Goal: Information Seeking & Learning: Learn about a topic

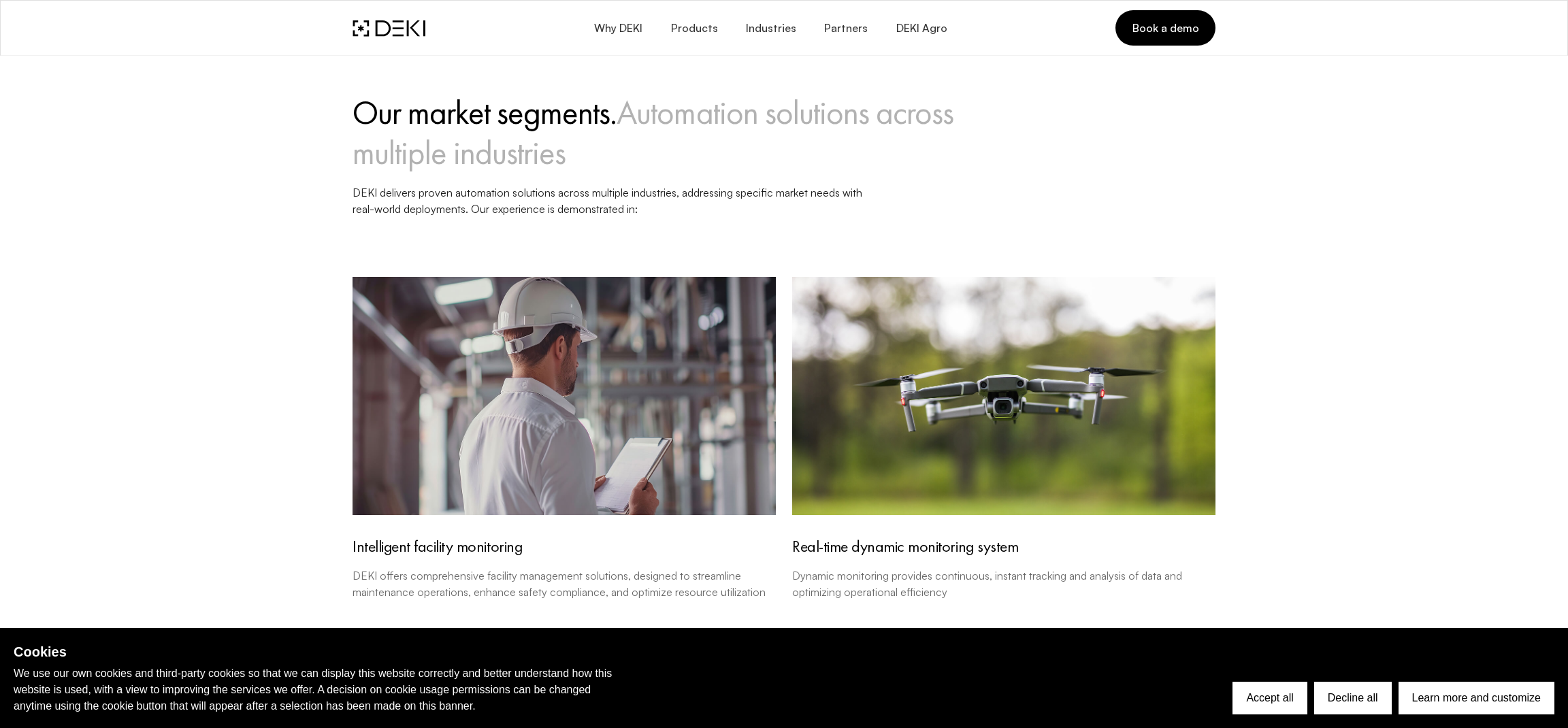
scroll to position [525, 0]
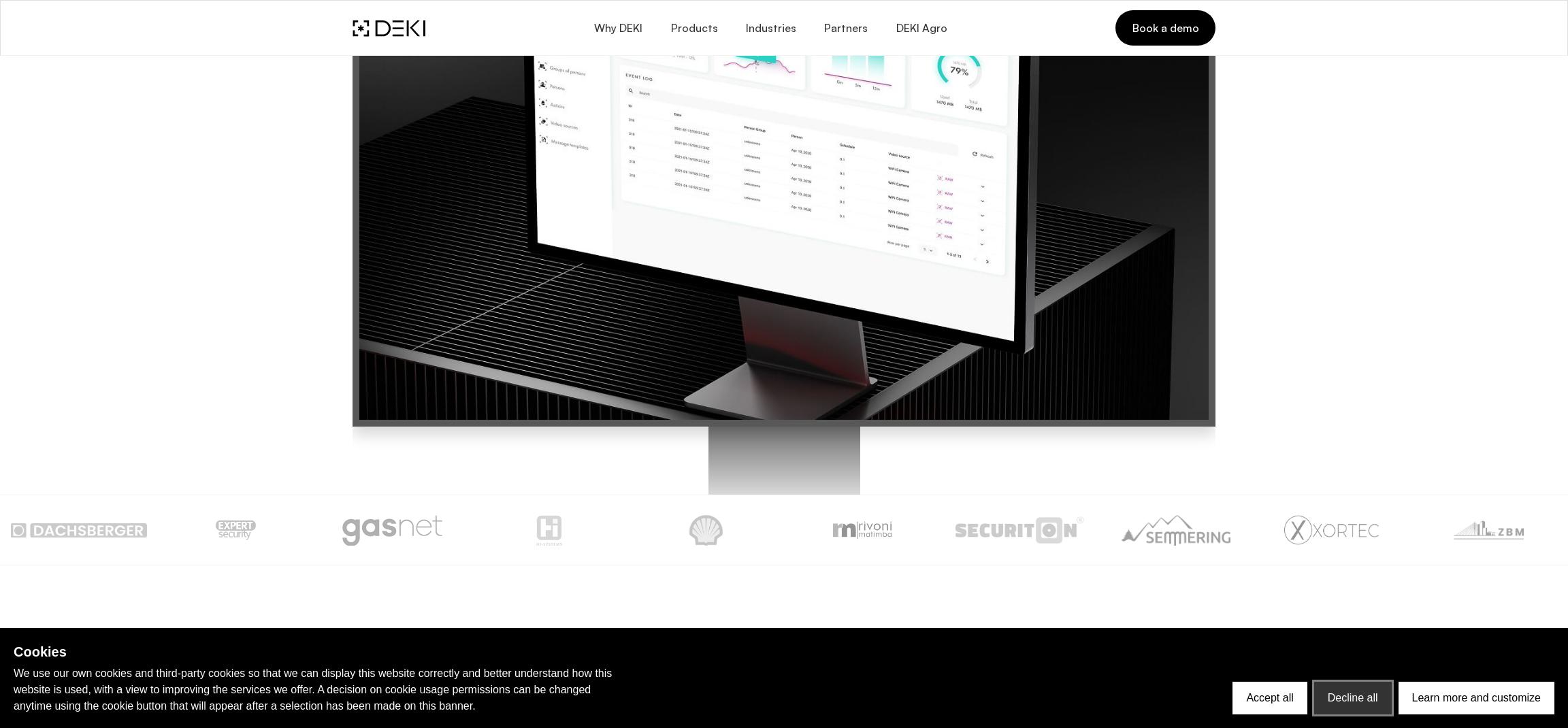
click at [1350, 703] on button "Decline all" at bounding box center [1352, 698] width 78 height 32
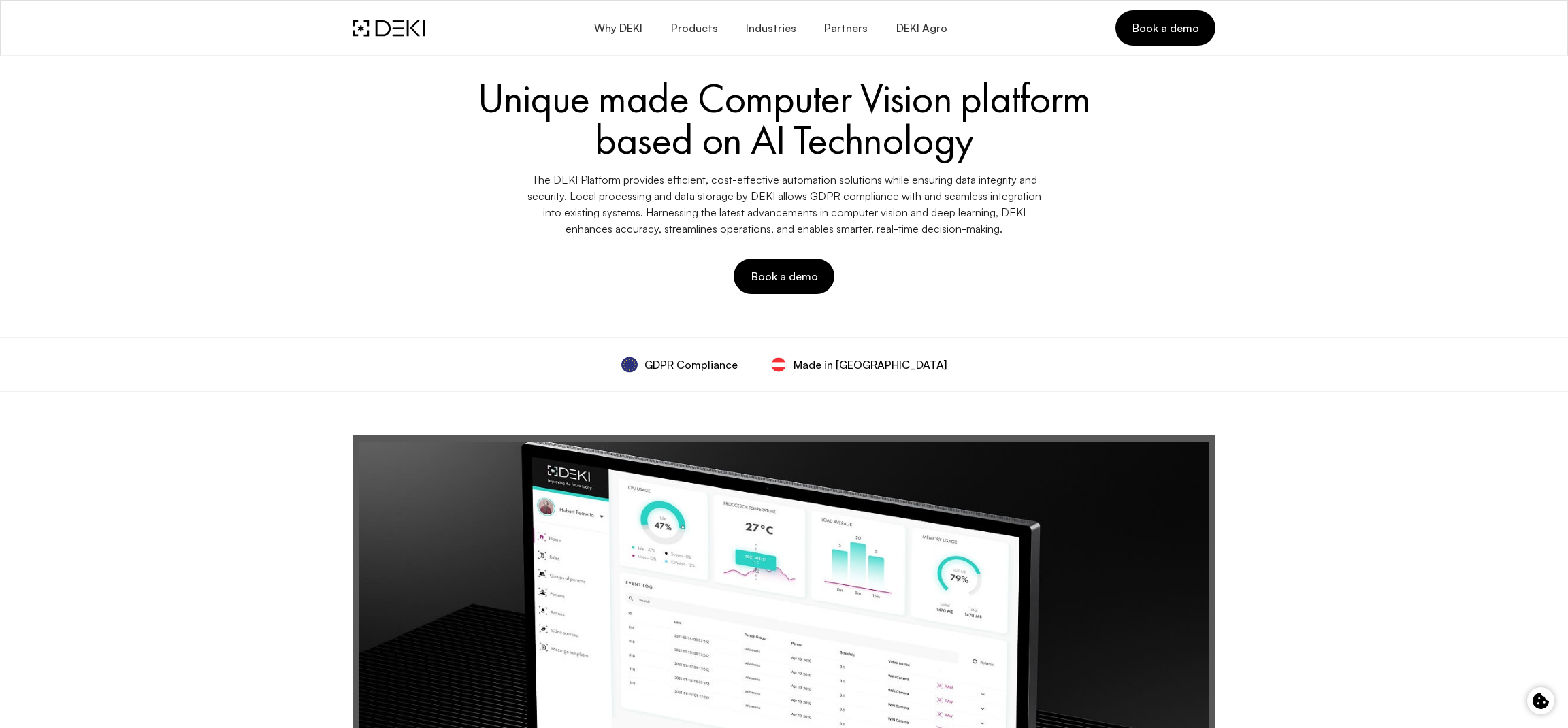
scroll to position [0, 0]
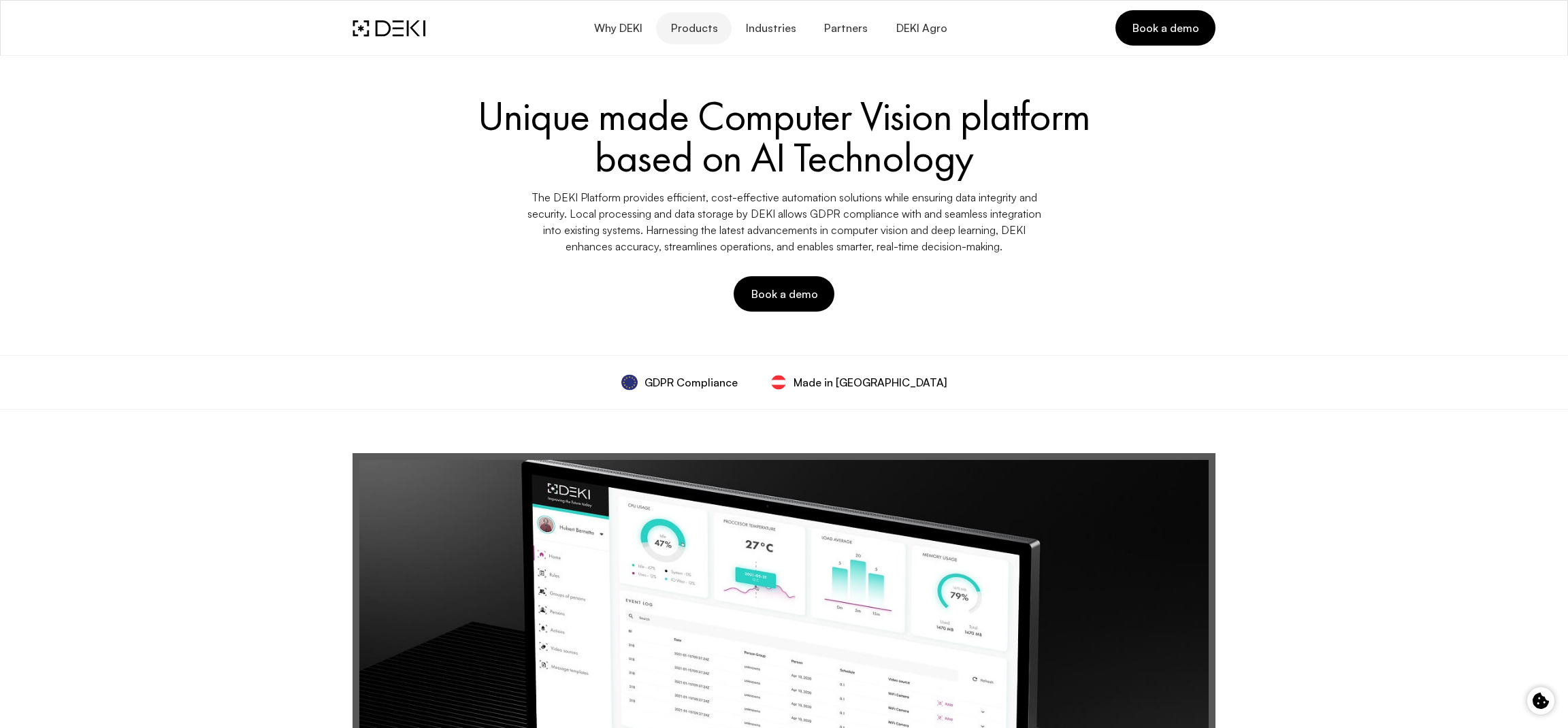
click at [717, 30] on span "Products" at bounding box center [693, 28] width 48 height 13
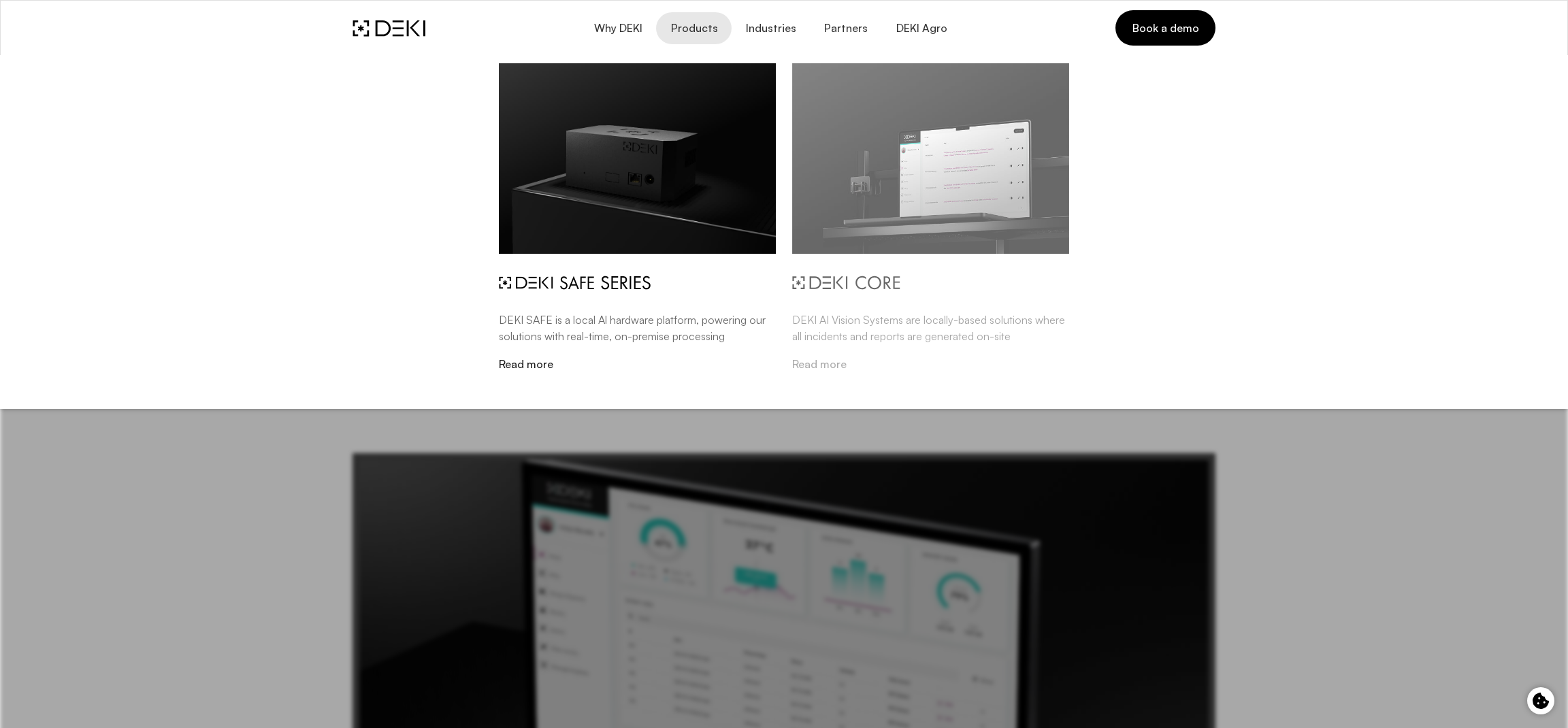
click at [959, 252] on img at bounding box center [930, 158] width 277 height 191
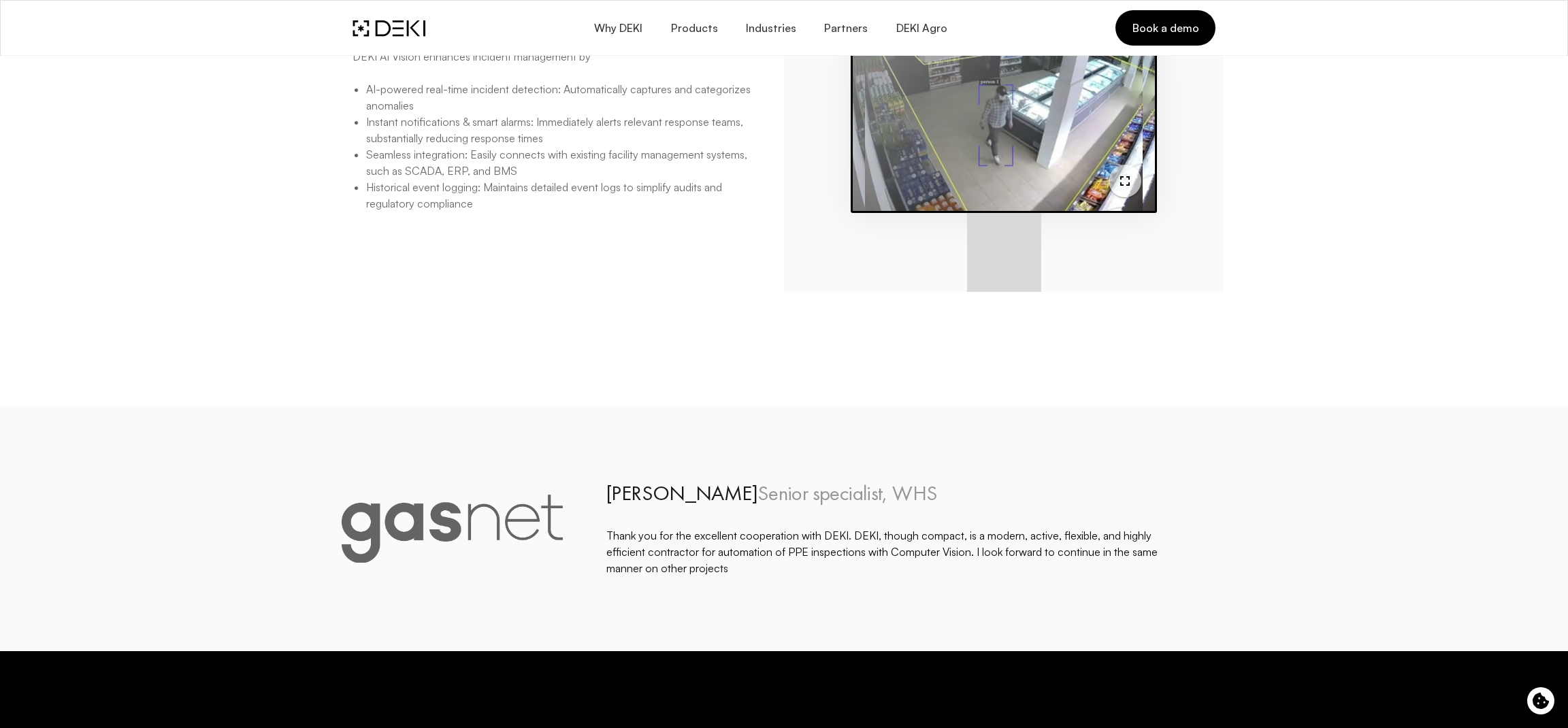
scroll to position [2699, 0]
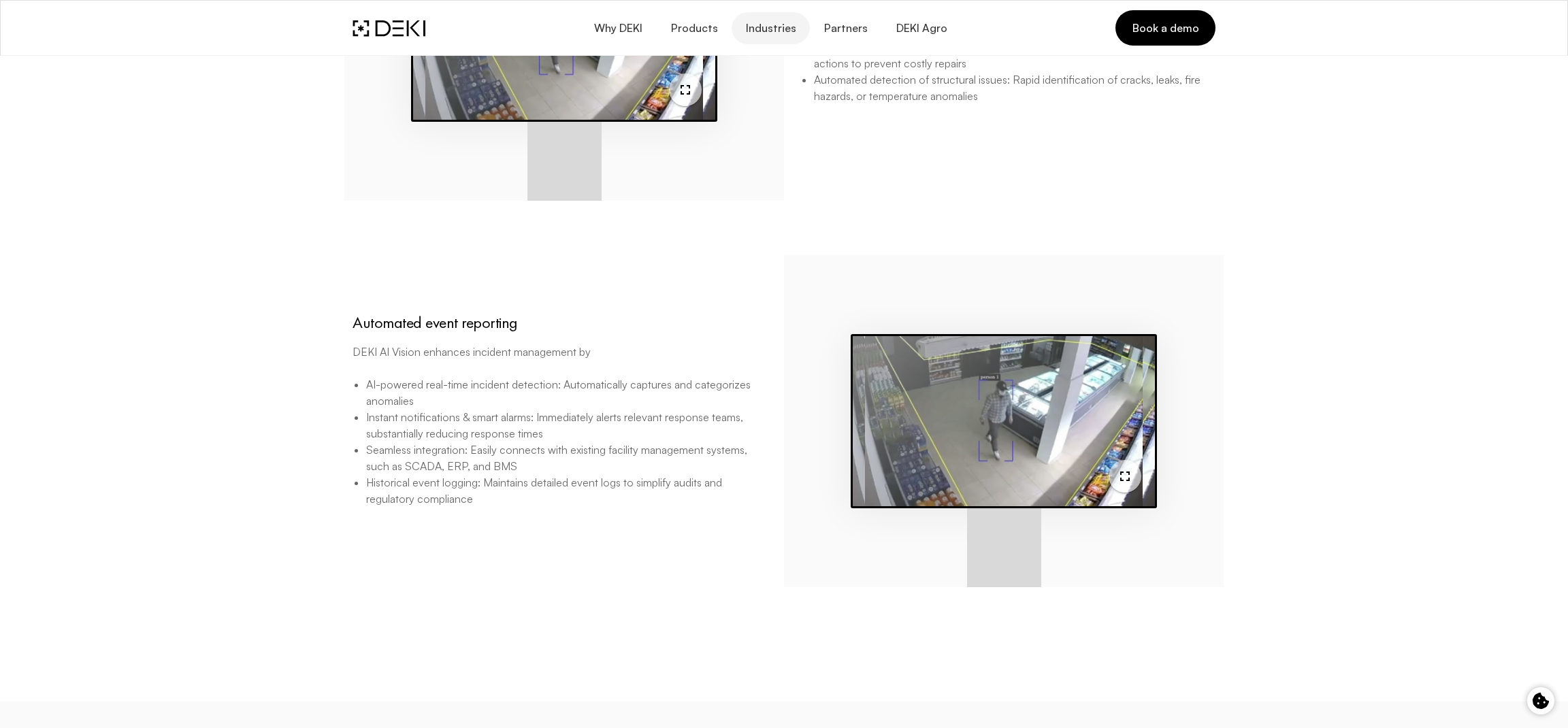
click at [775, 36] on button "Industries" at bounding box center [770, 28] width 78 height 32
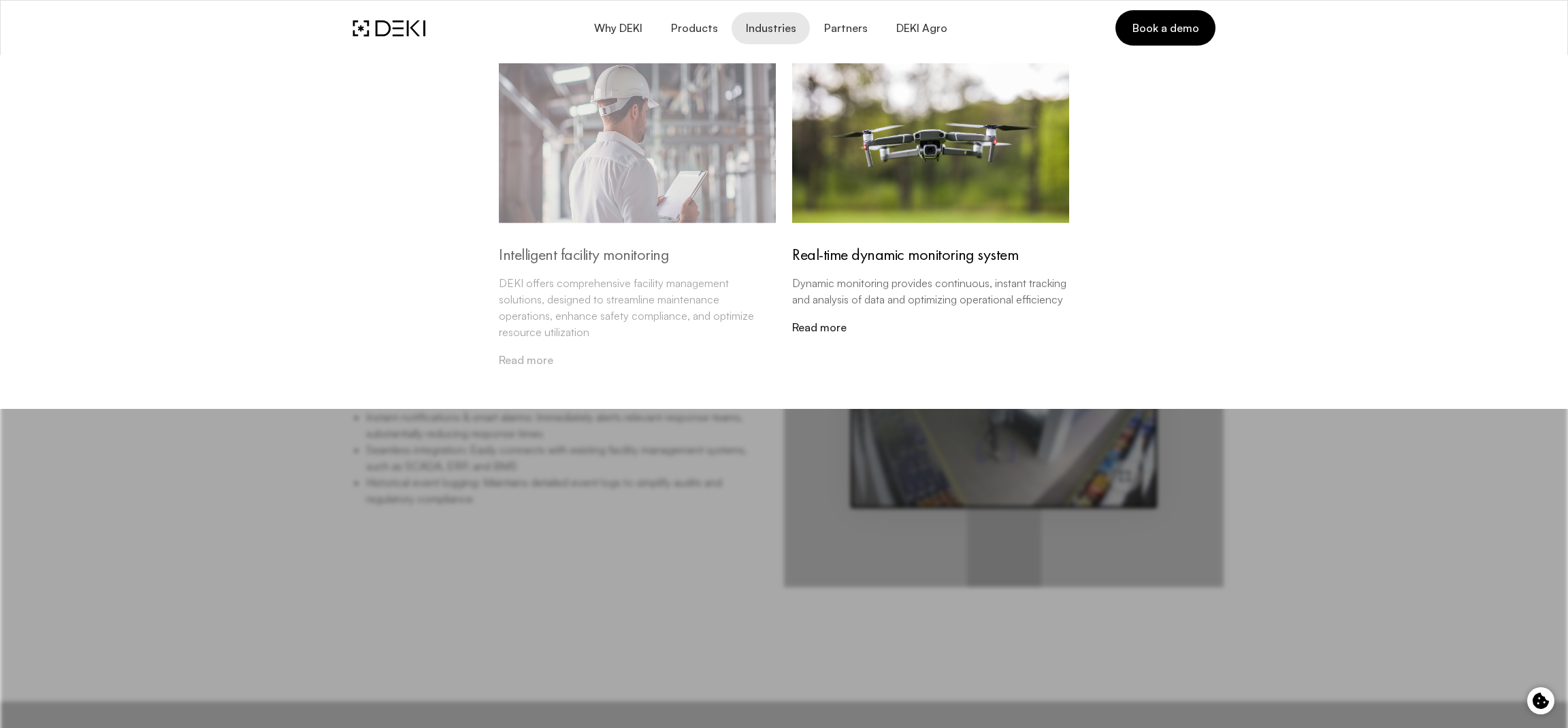
click at [675, 173] on img at bounding box center [637, 143] width 277 height 160
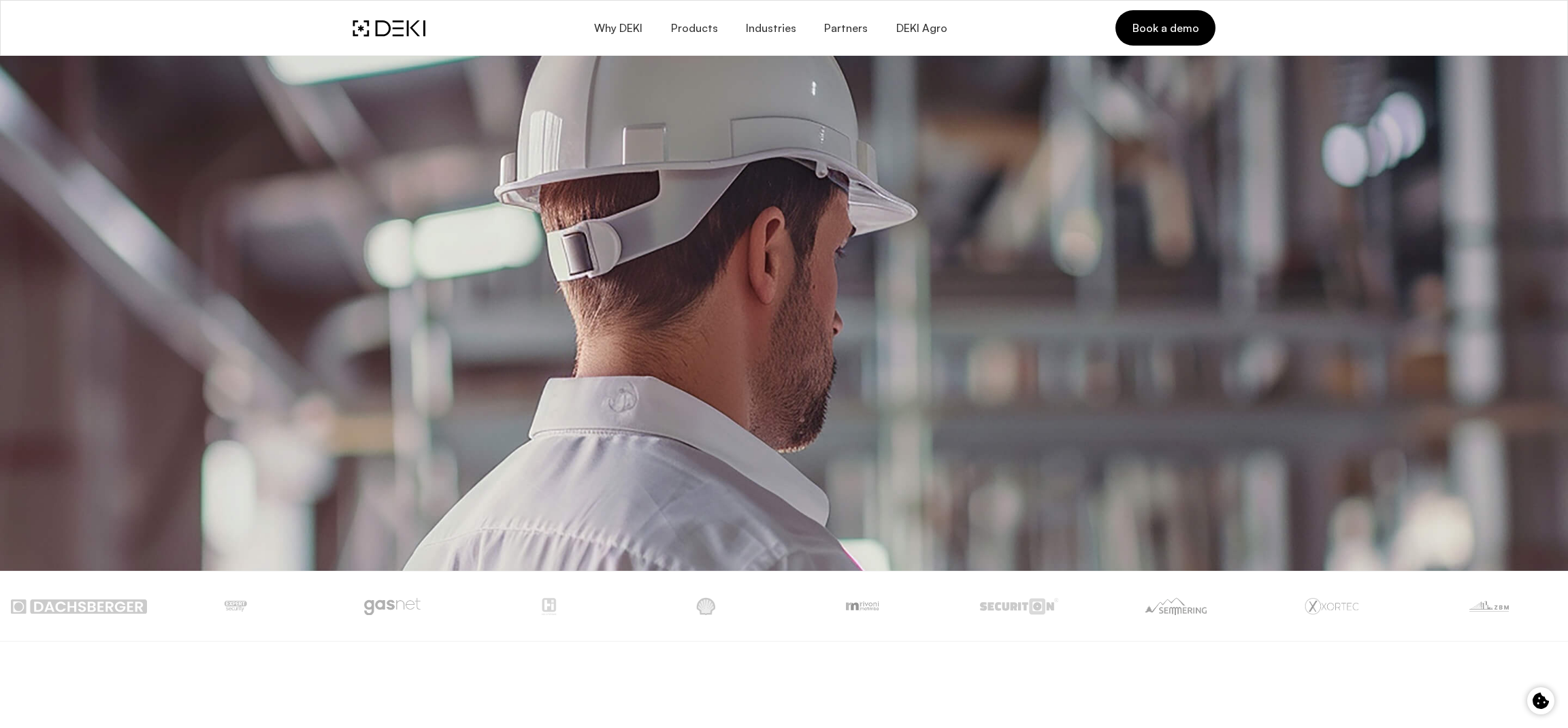
scroll to position [244, 0]
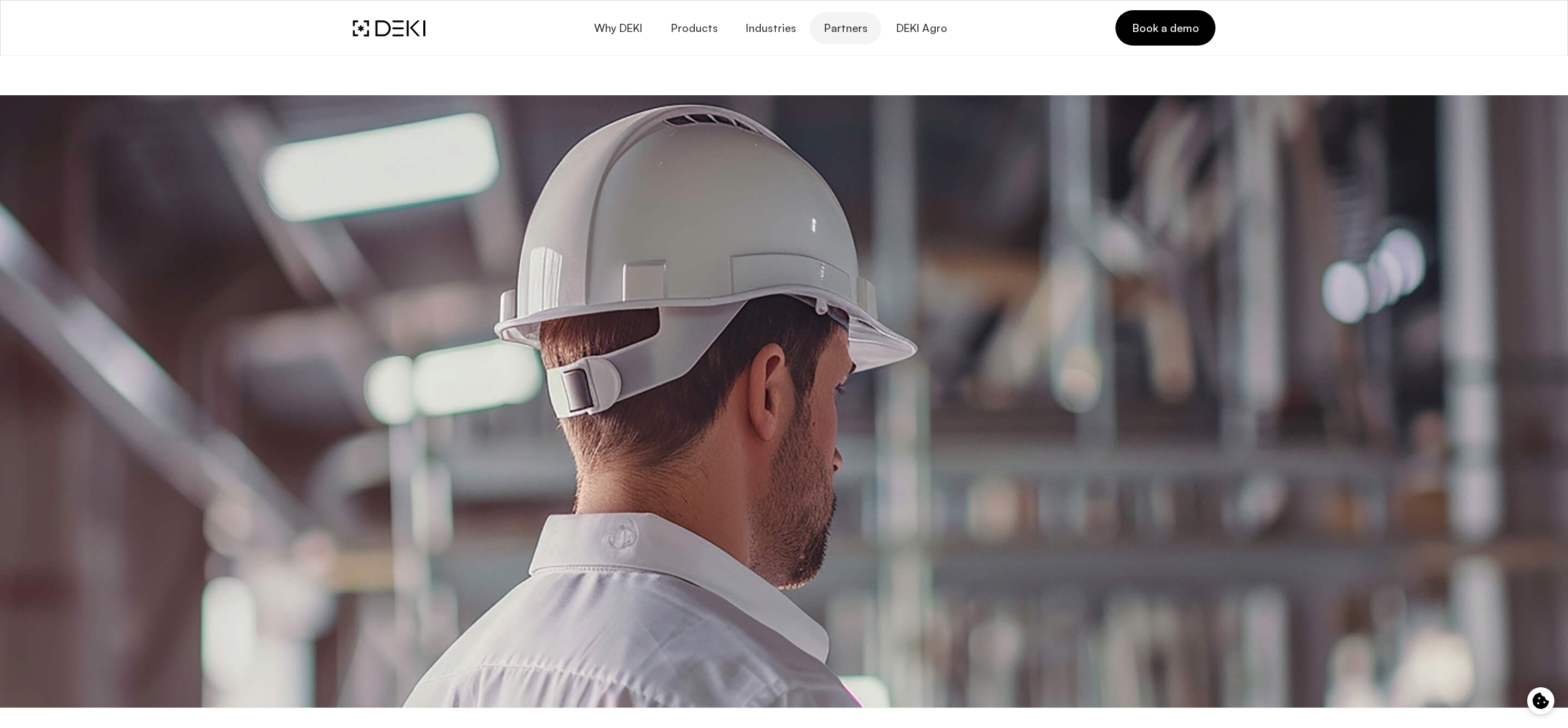
click at [847, 35] on link "Partners" at bounding box center [845, 28] width 71 height 32
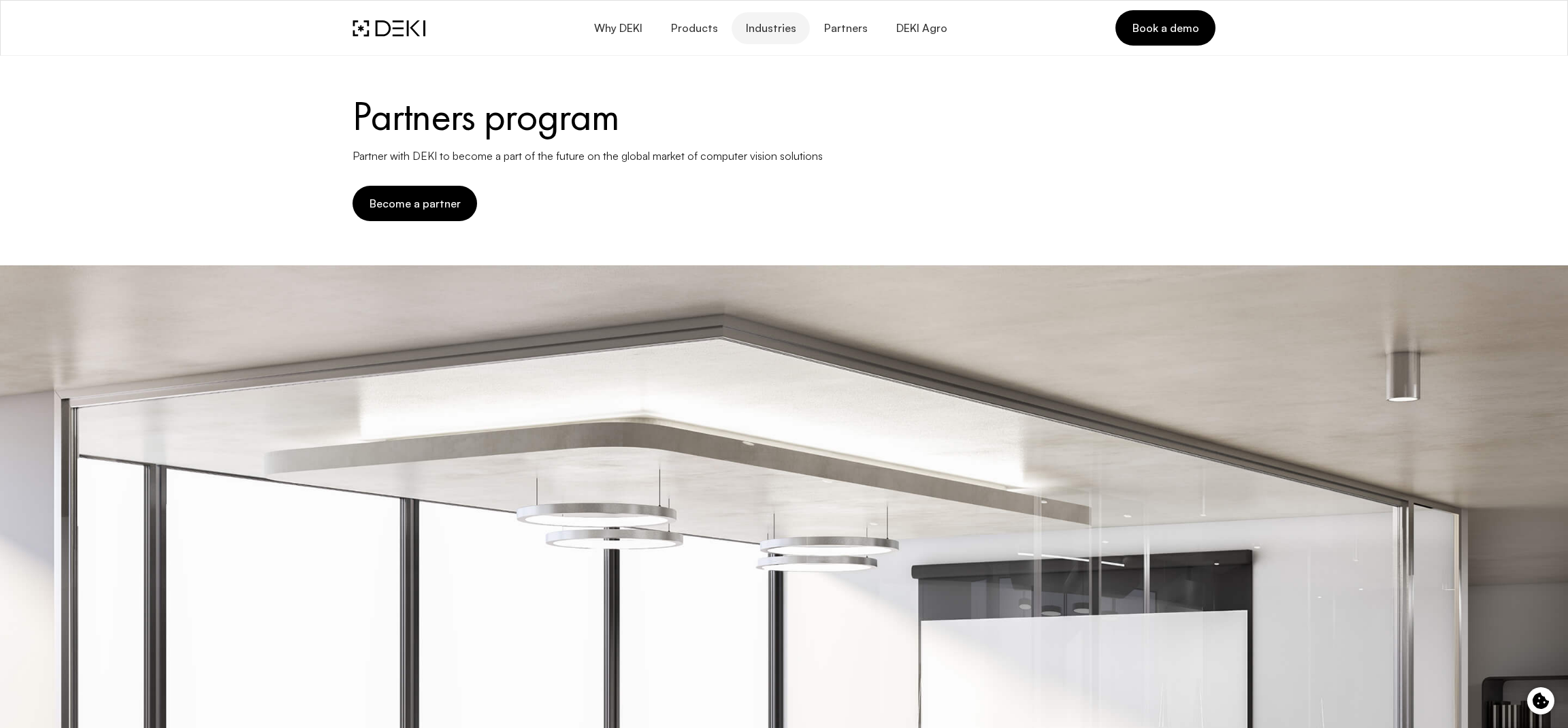
click at [769, 23] on span "Industries" at bounding box center [770, 28] width 51 height 13
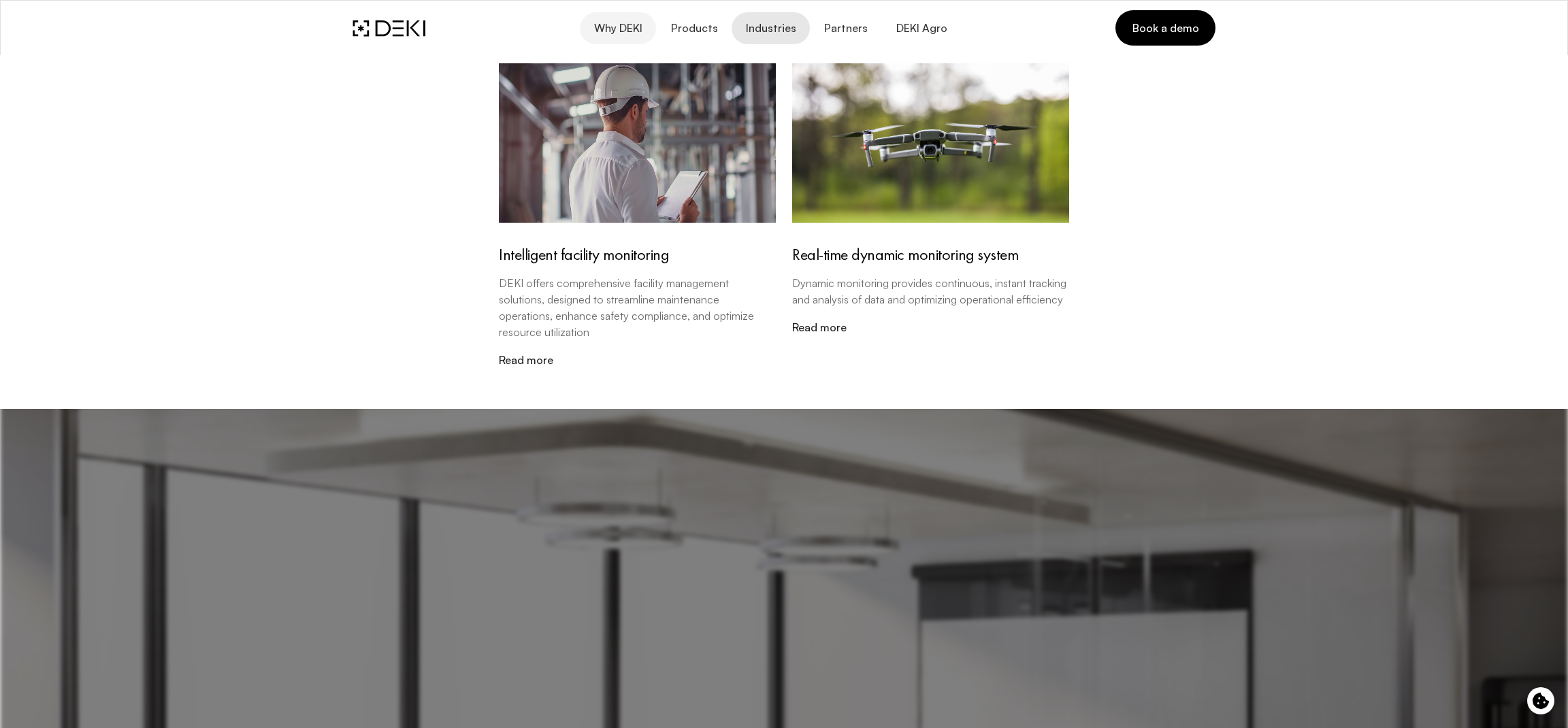
click at [650, 24] on button "Why DEKI" at bounding box center [618, 28] width 76 height 32
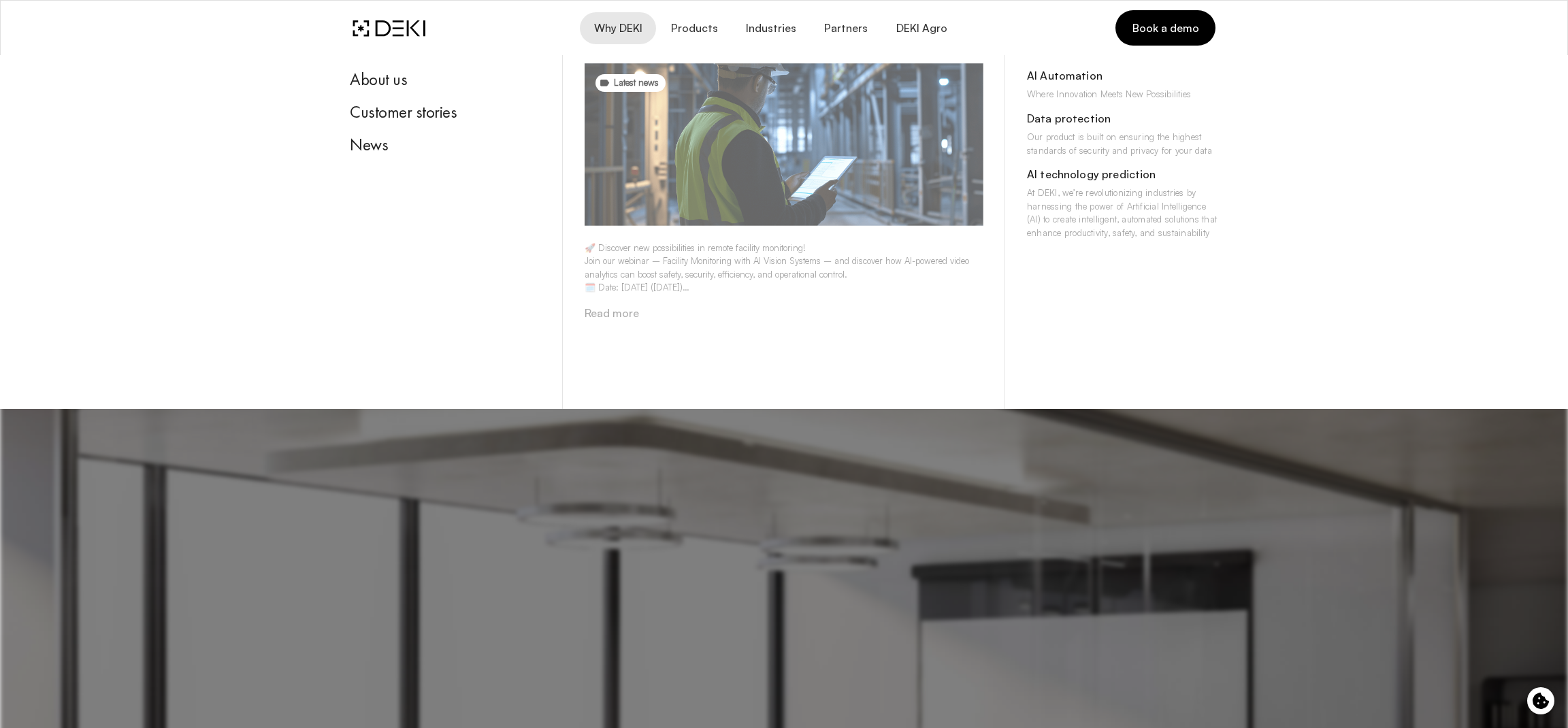
click at [641, 198] on img at bounding box center [784, 144] width 399 height 162
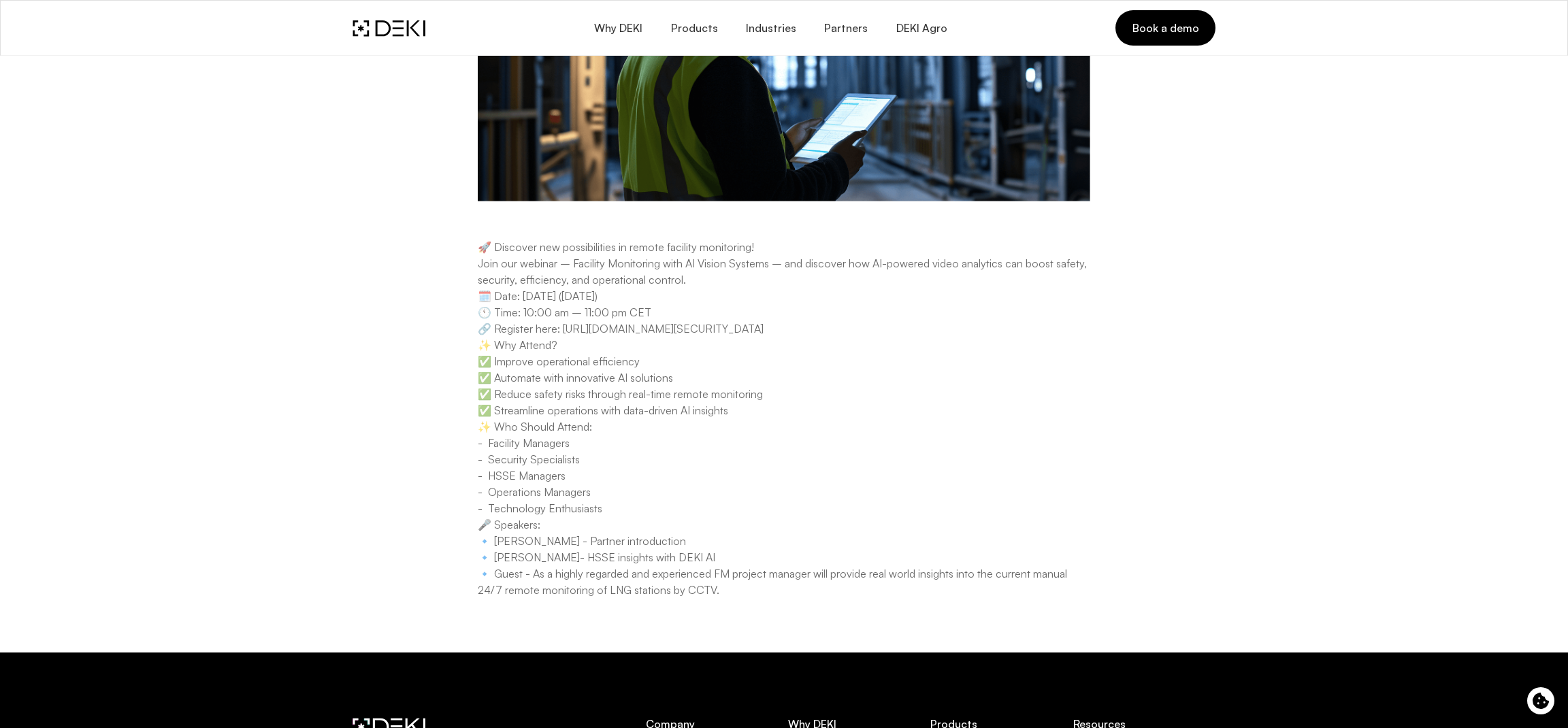
scroll to position [641, 0]
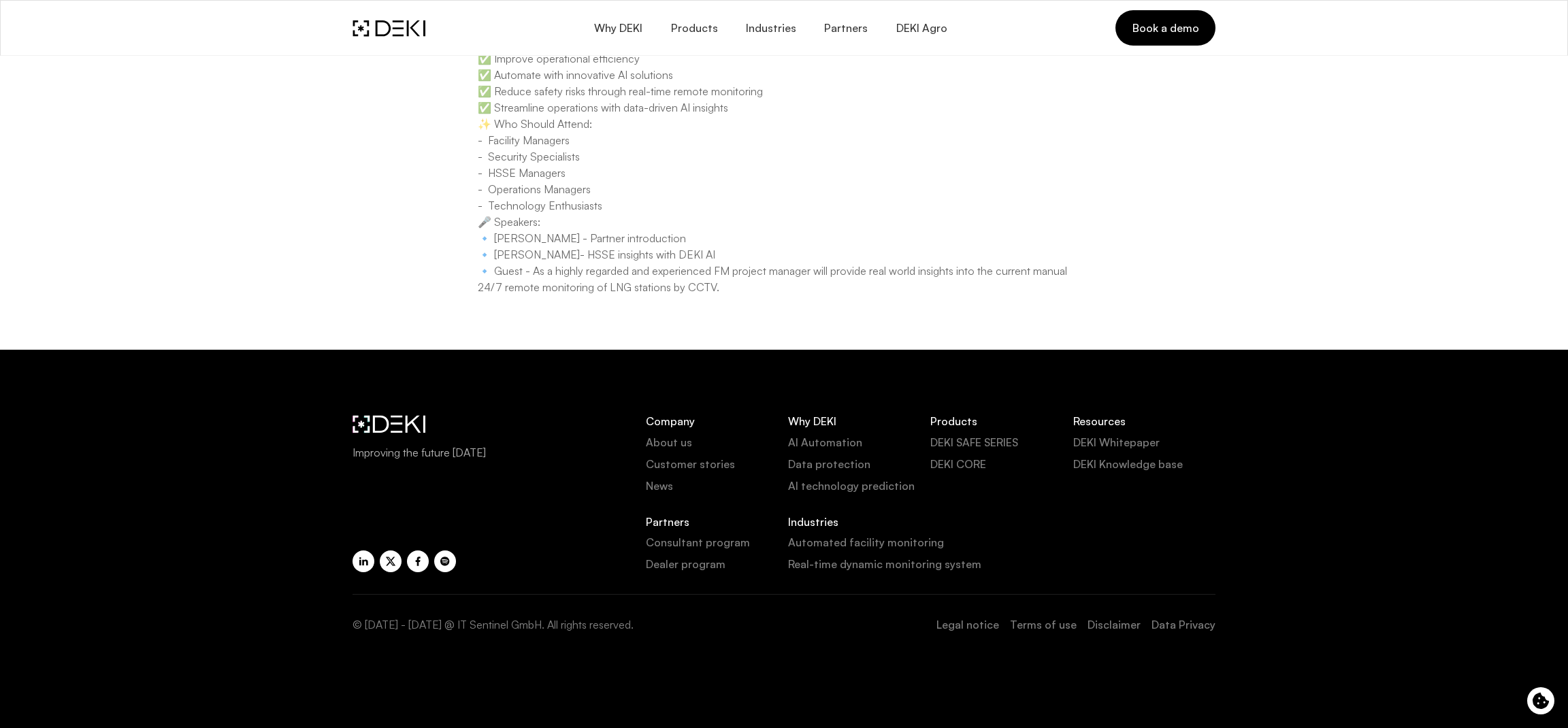
click at [415, 11] on div "Why DEKI Products Industries Partners DEKI Agro Book a demo" at bounding box center [784, 28] width 863 height 36
click at [412, 18] on div "Why DEKI Products Industries Partners DEKI Agro Book a demo" at bounding box center [784, 28] width 863 height 36
drag, startPoint x: 380, startPoint y: 1, endPoint x: 397, endPoint y: 2, distance: 17.0
click at [380, 1] on div "Why DEKI Products Industries Partners DEKI Agro Book a demo" at bounding box center [784, 27] width 885 height 57
drag, startPoint x: 392, startPoint y: 29, endPoint x: 402, endPoint y: 27, distance: 10.2
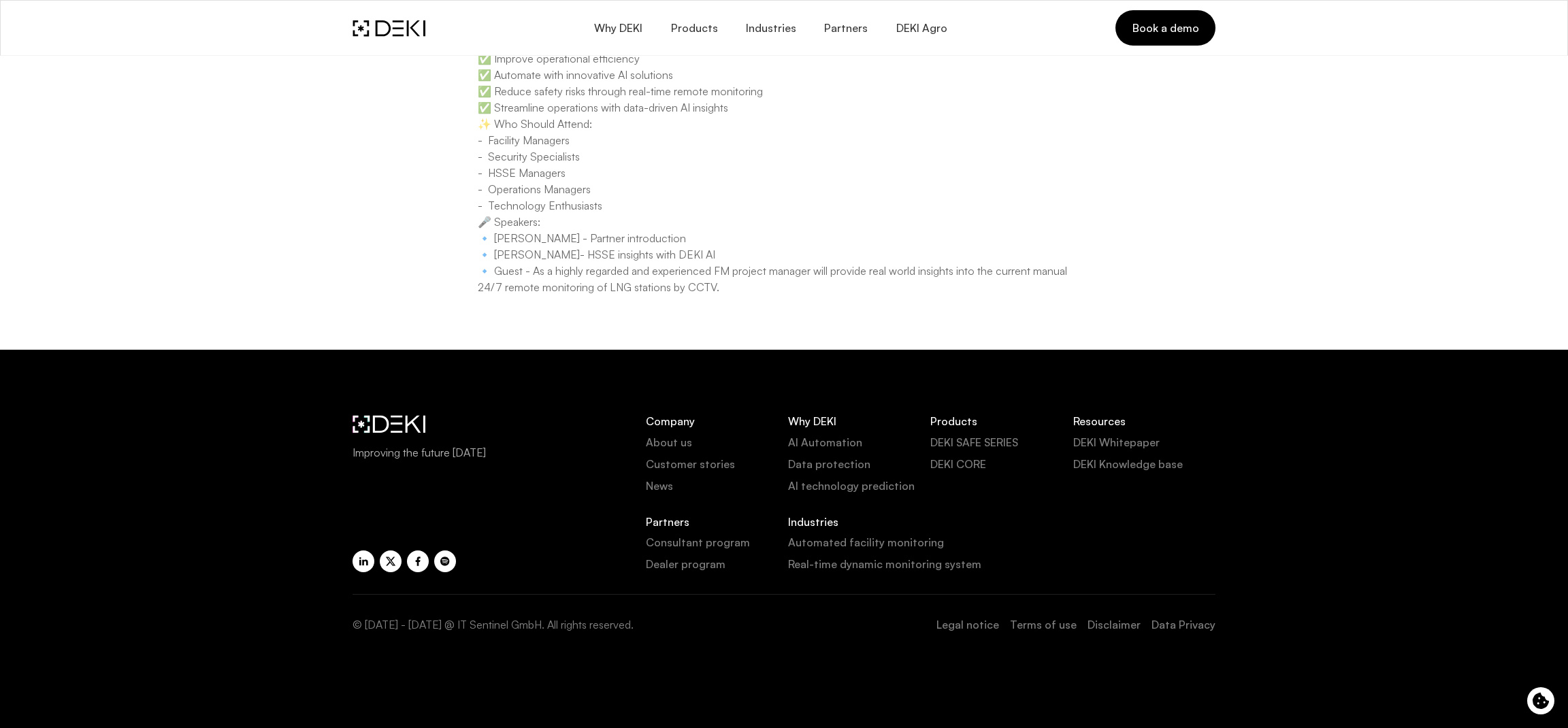
click at [392, 28] on img at bounding box center [389, 27] width 73 height 17
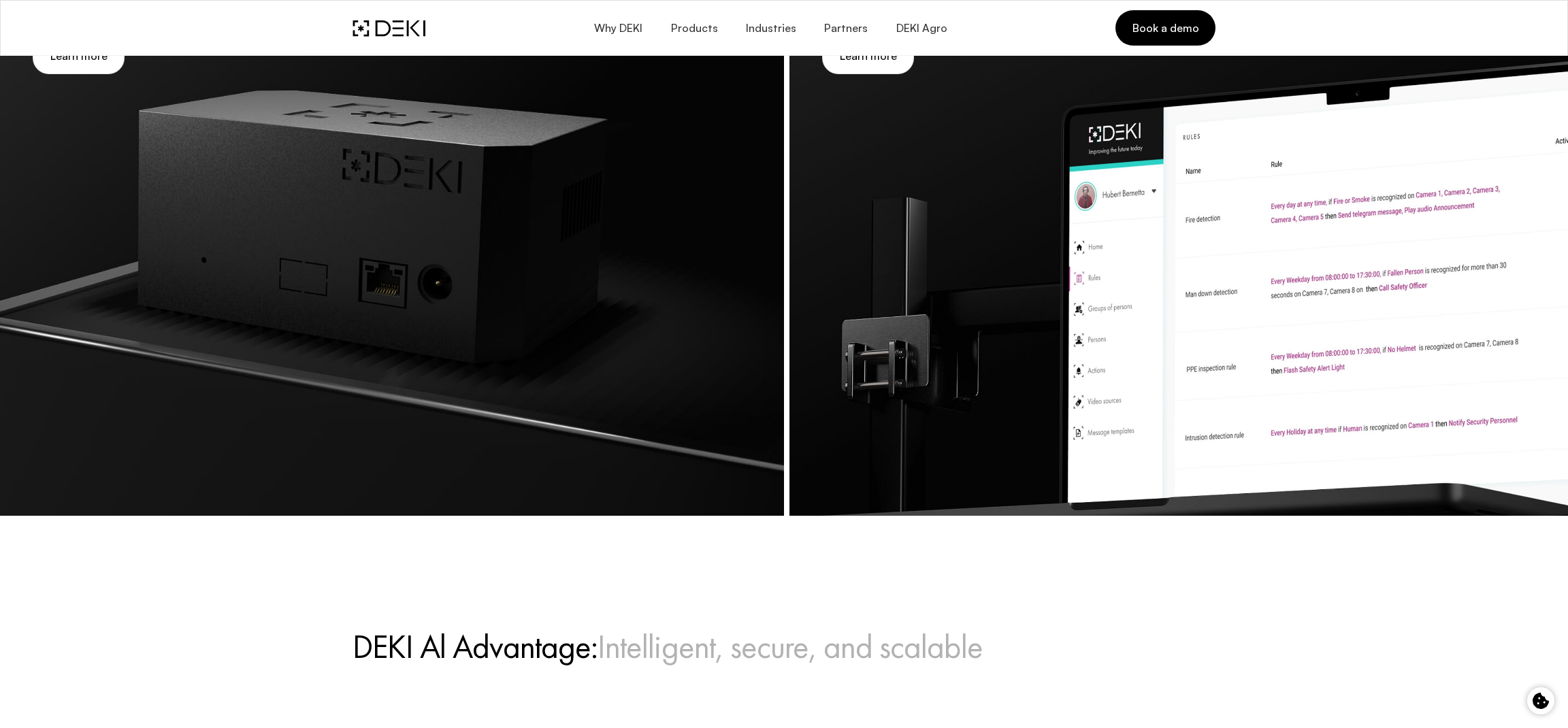
scroll to position [1178, 0]
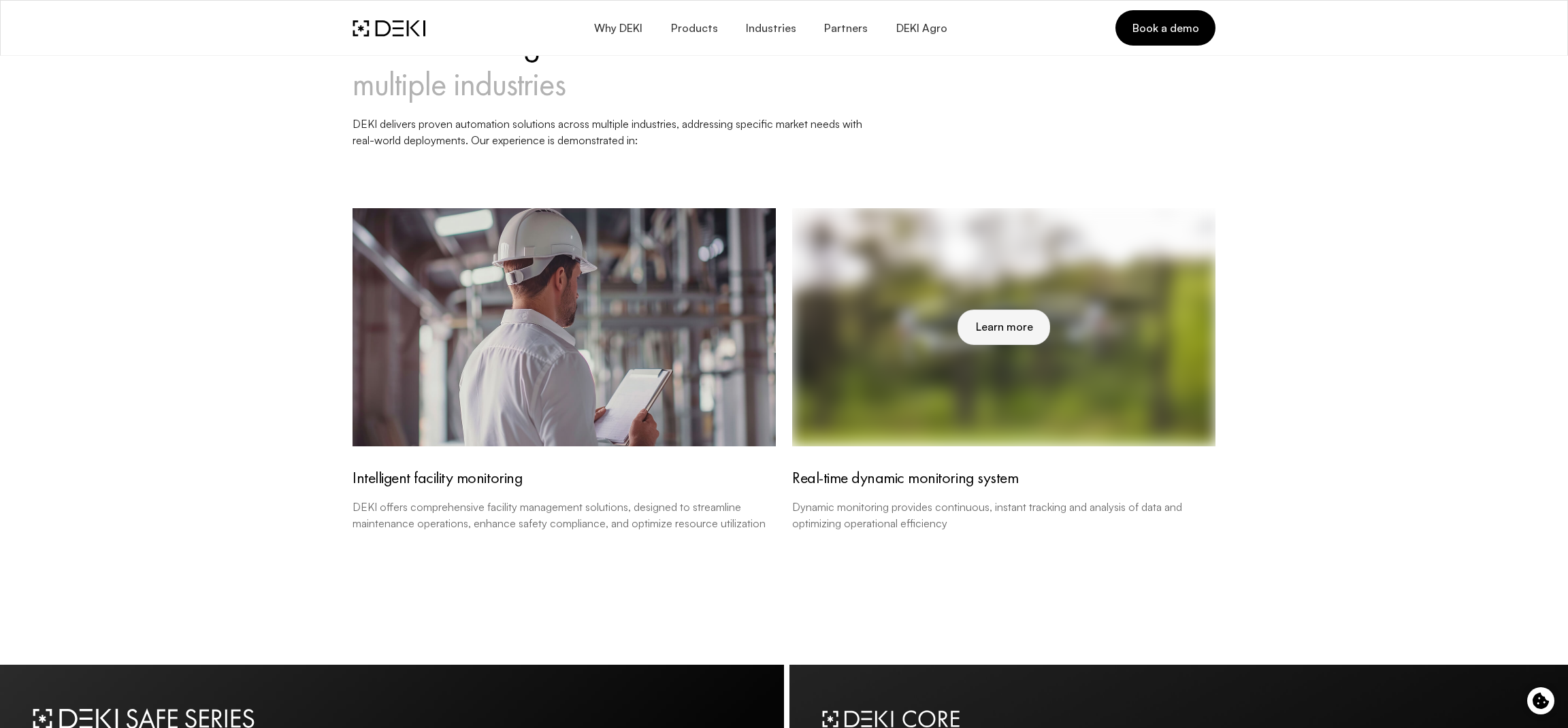
drag, startPoint x: 1028, startPoint y: 326, endPoint x: 921, endPoint y: 320, distance: 107.2
click at [1027, 326] on span "Learn more" at bounding box center [1003, 327] width 58 height 13
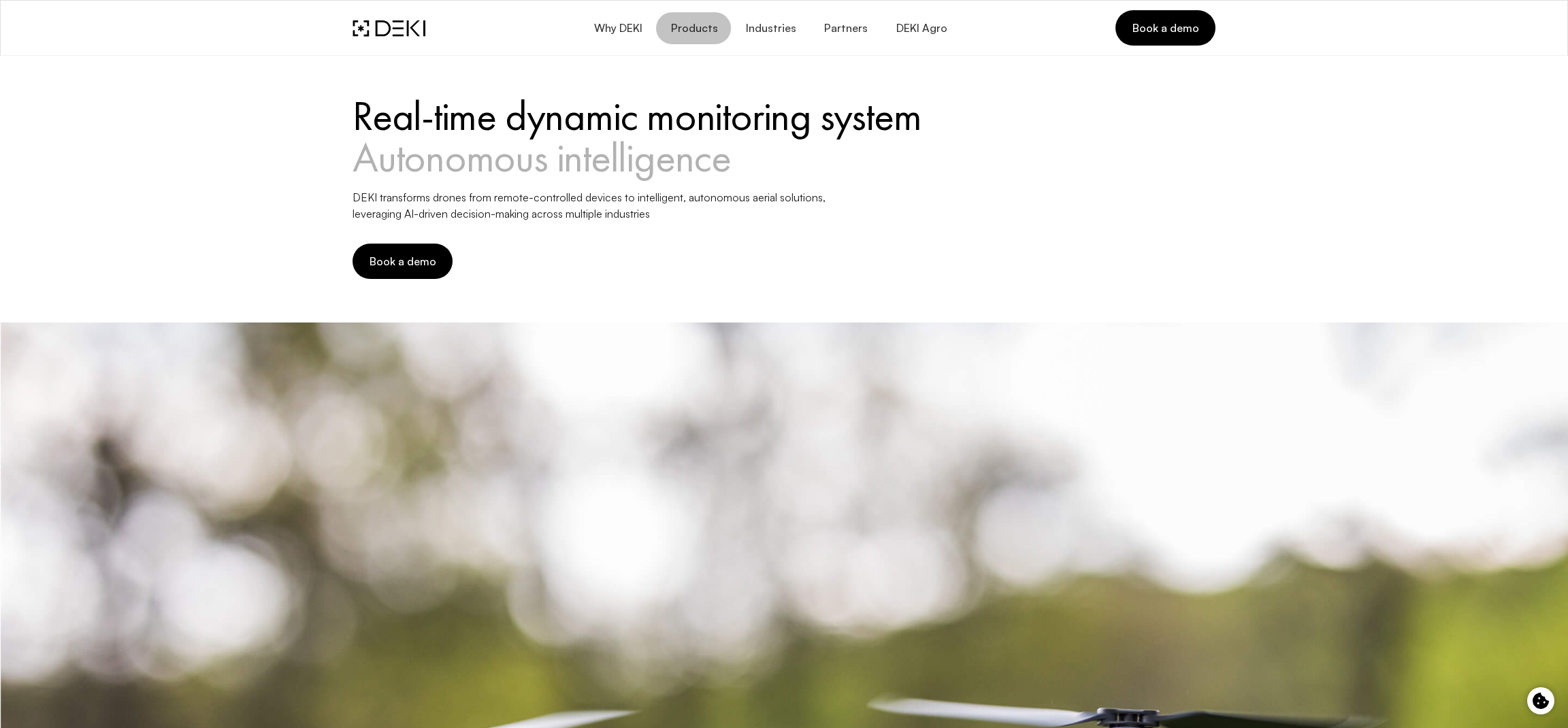
click at [714, 32] on span "Products" at bounding box center [693, 28] width 48 height 13
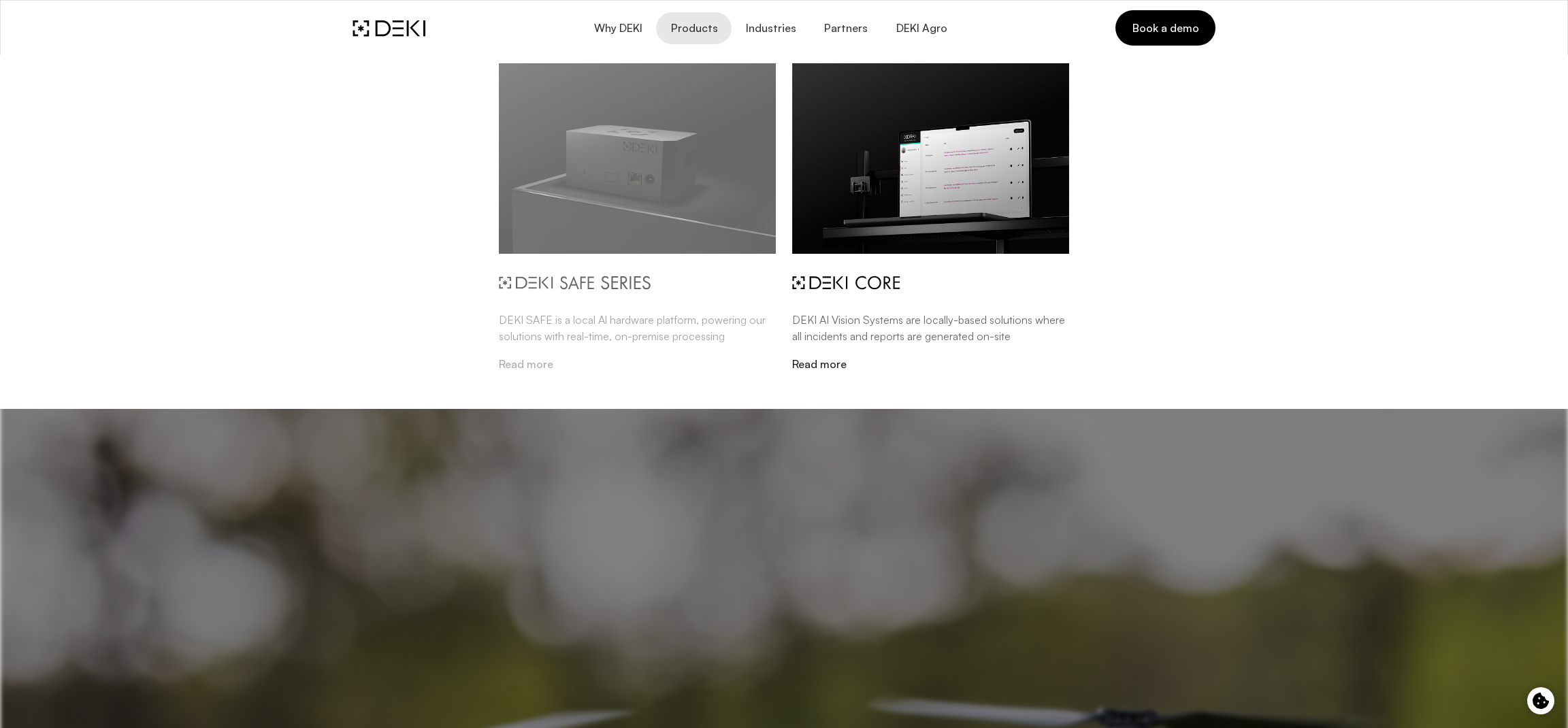
click at [636, 183] on img at bounding box center [637, 158] width 277 height 191
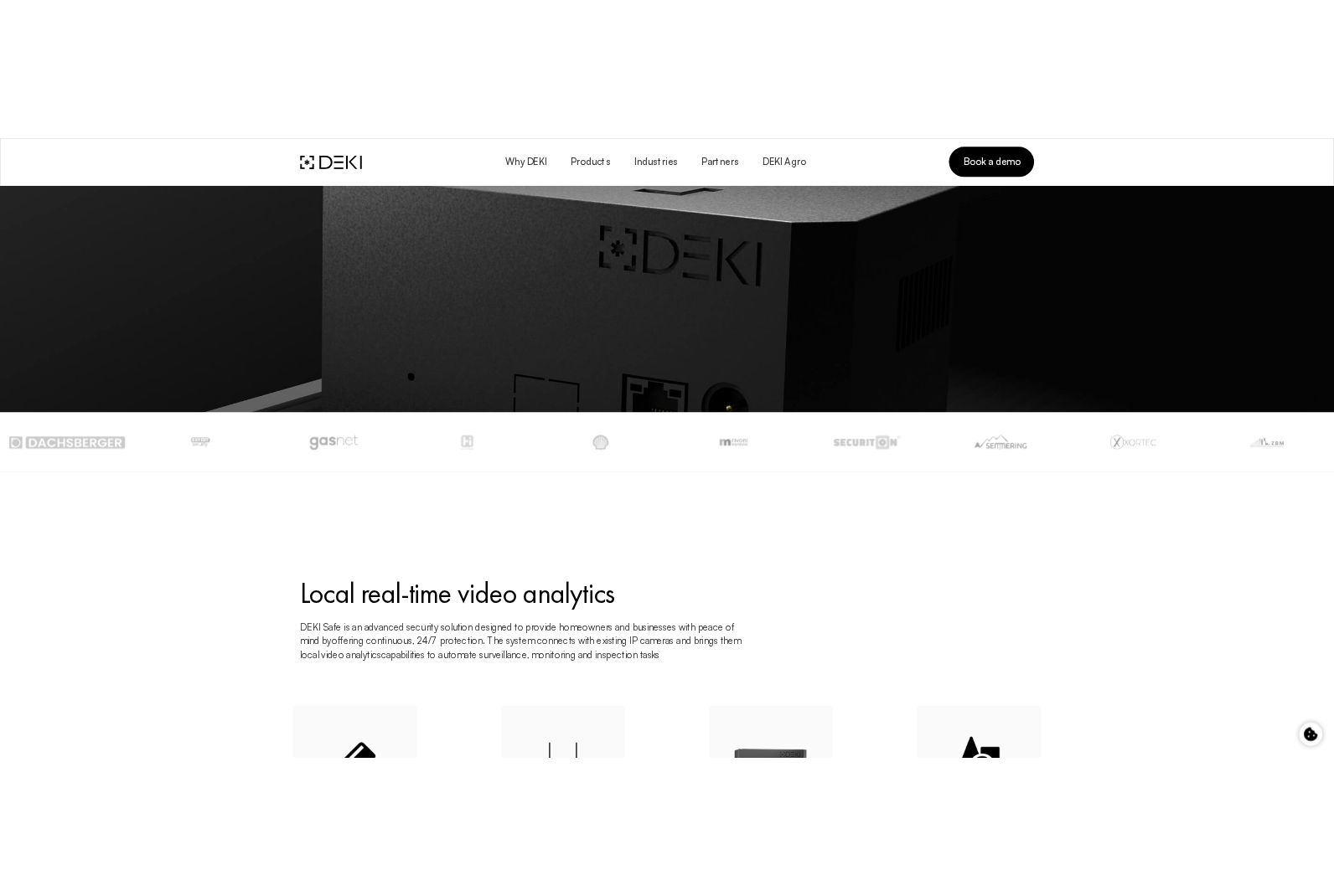
scroll to position [427, 0]
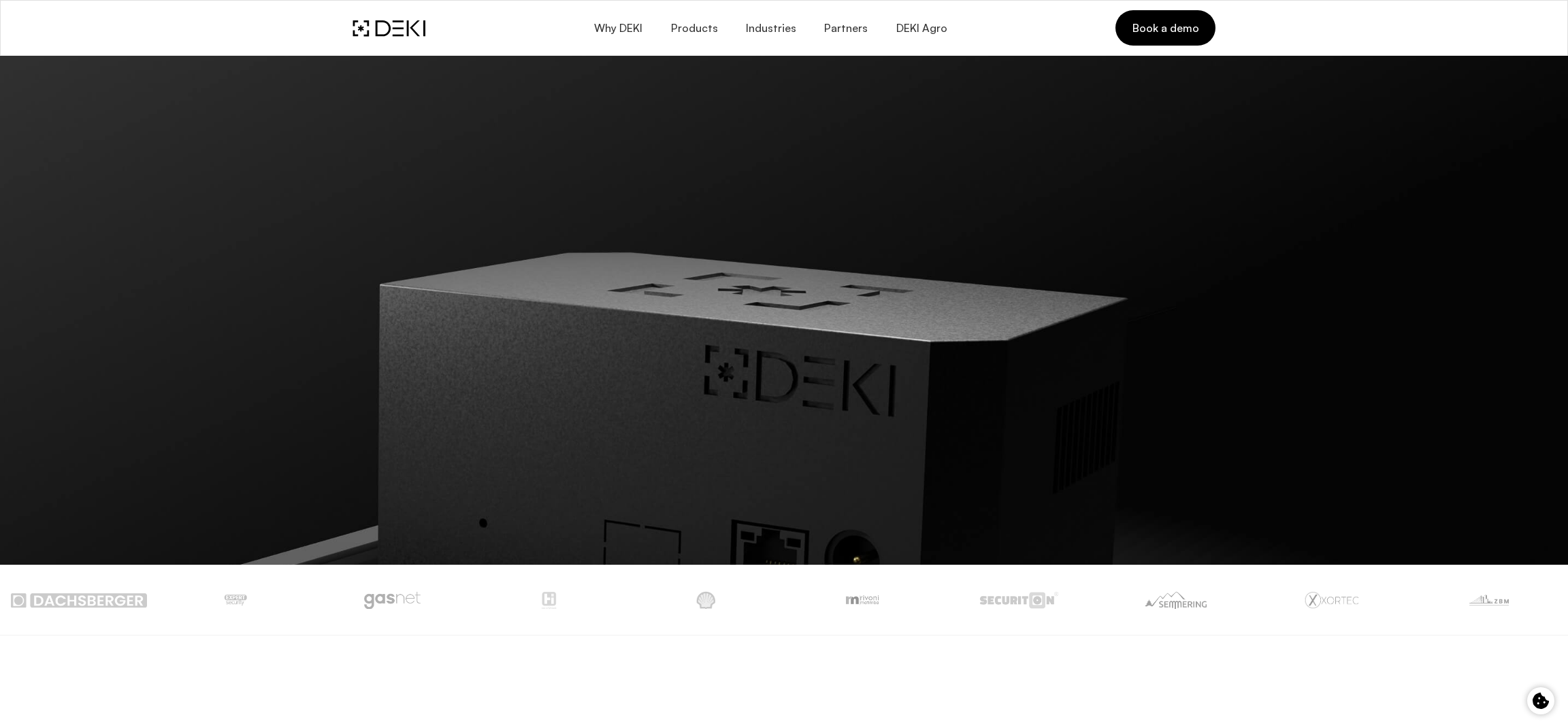
drag, startPoint x: 1040, startPoint y: 301, endPoint x: 1268, endPoint y: 306, distance: 228.1
click at [1040, 300] on img at bounding box center [784, 259] width 1568 height 612
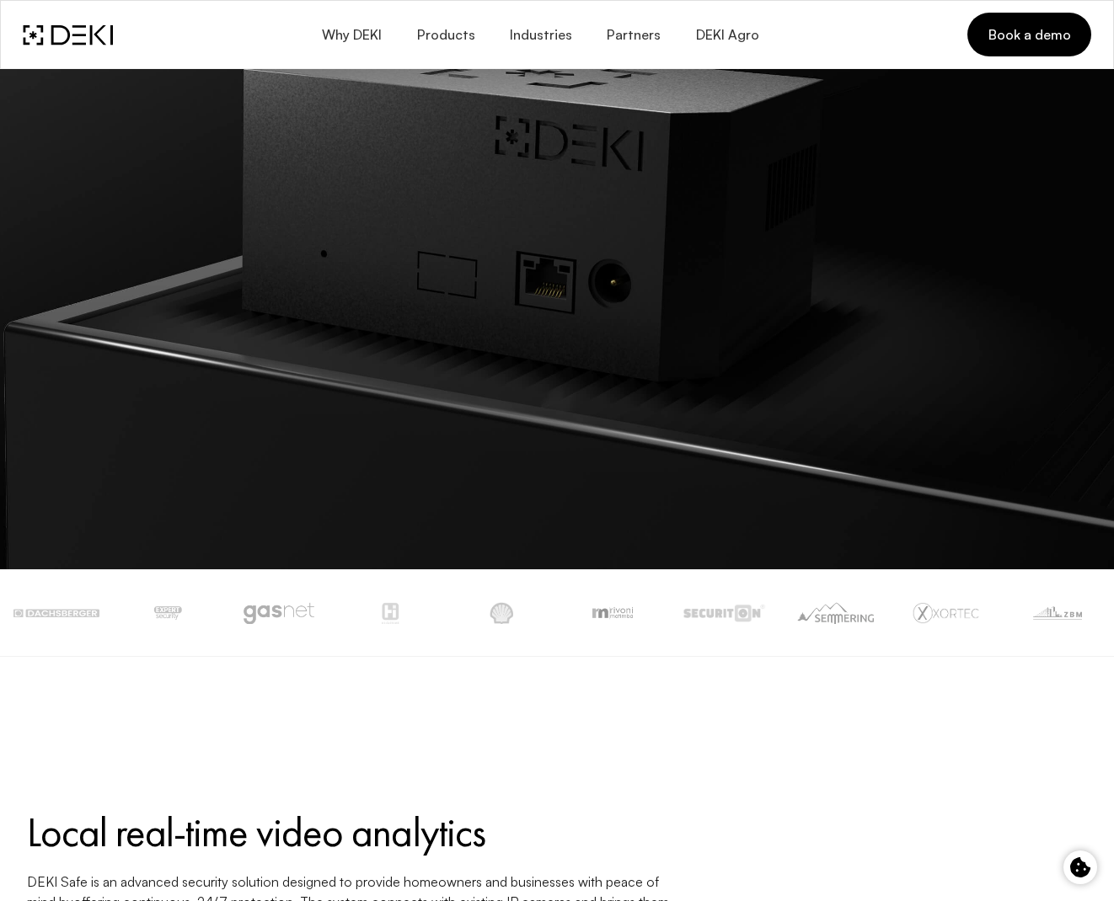
scroll to position [0, 0]
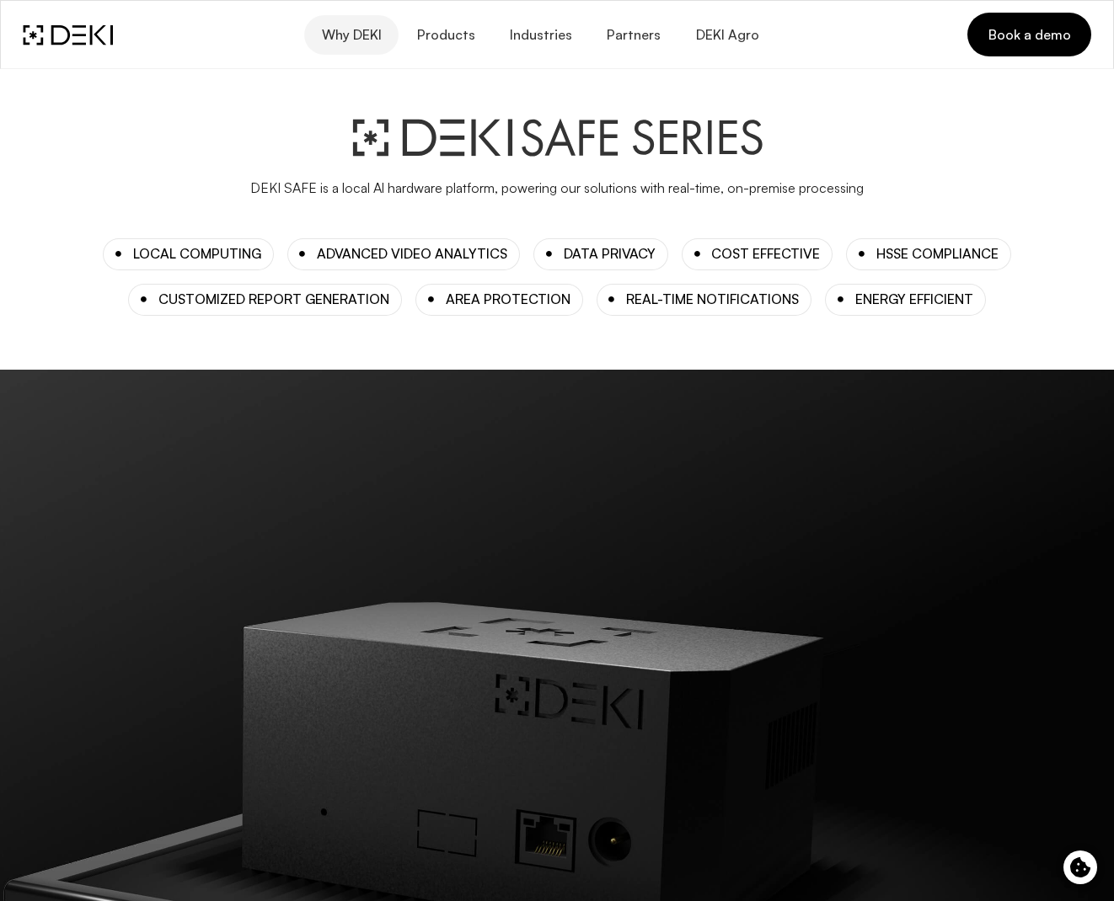
click at [331, 46] on button "Why DEKI" at bounding box center [351, 35] width 94 height 40
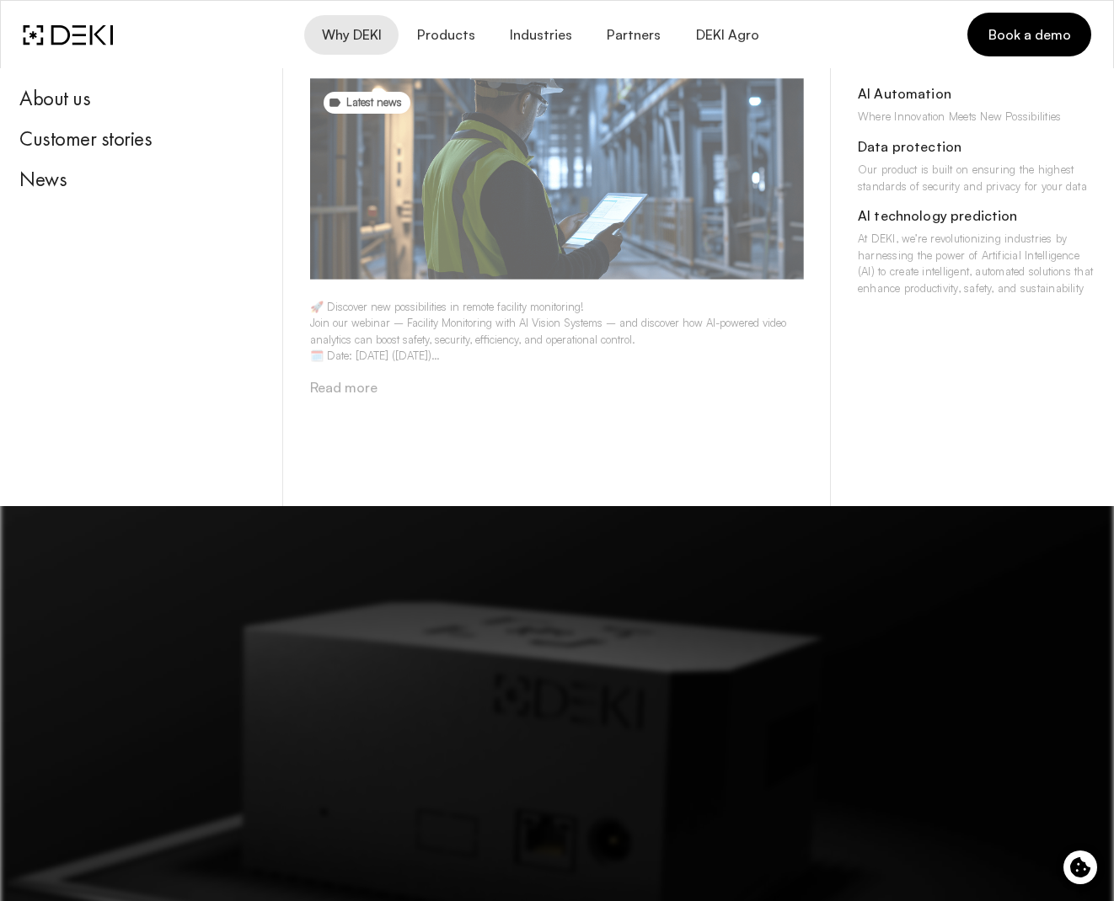
click at [530, 212] on img at bounding box center [557, 178] width 494 height 201
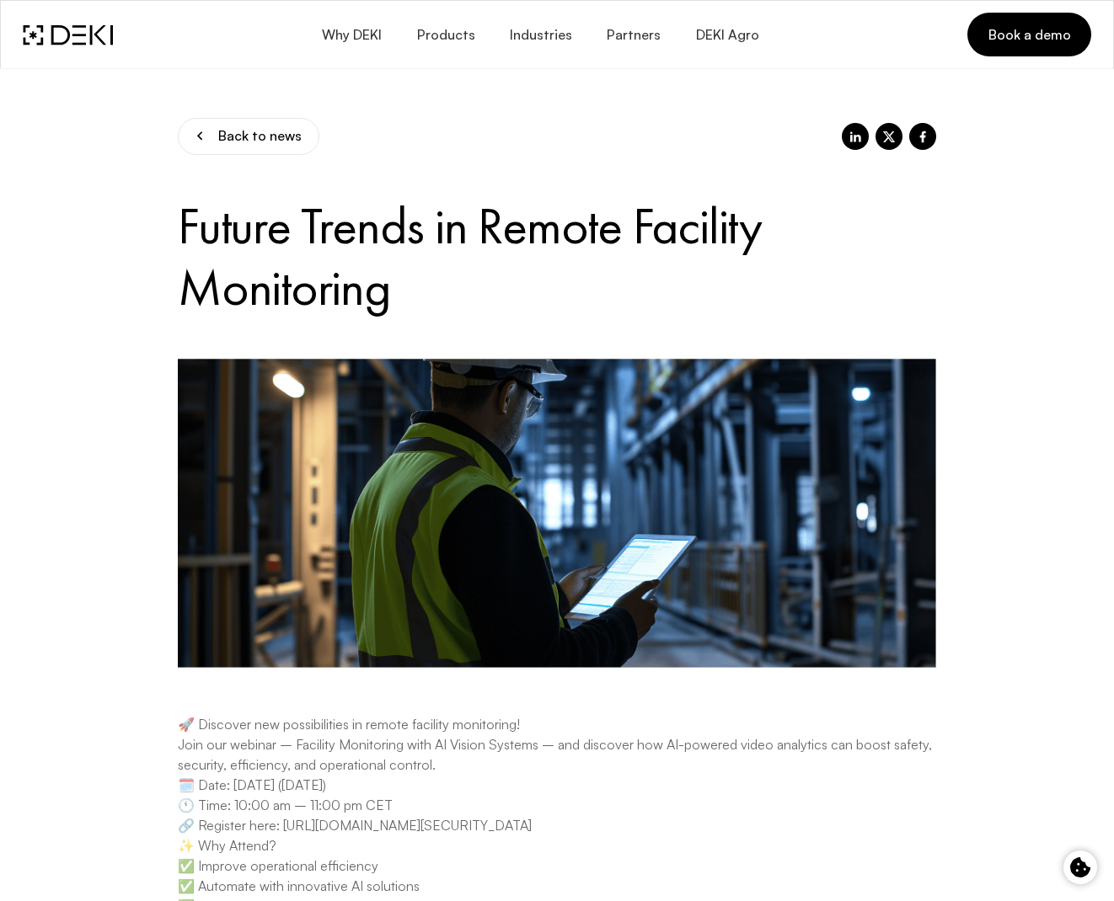
scroll to position [793, 0]
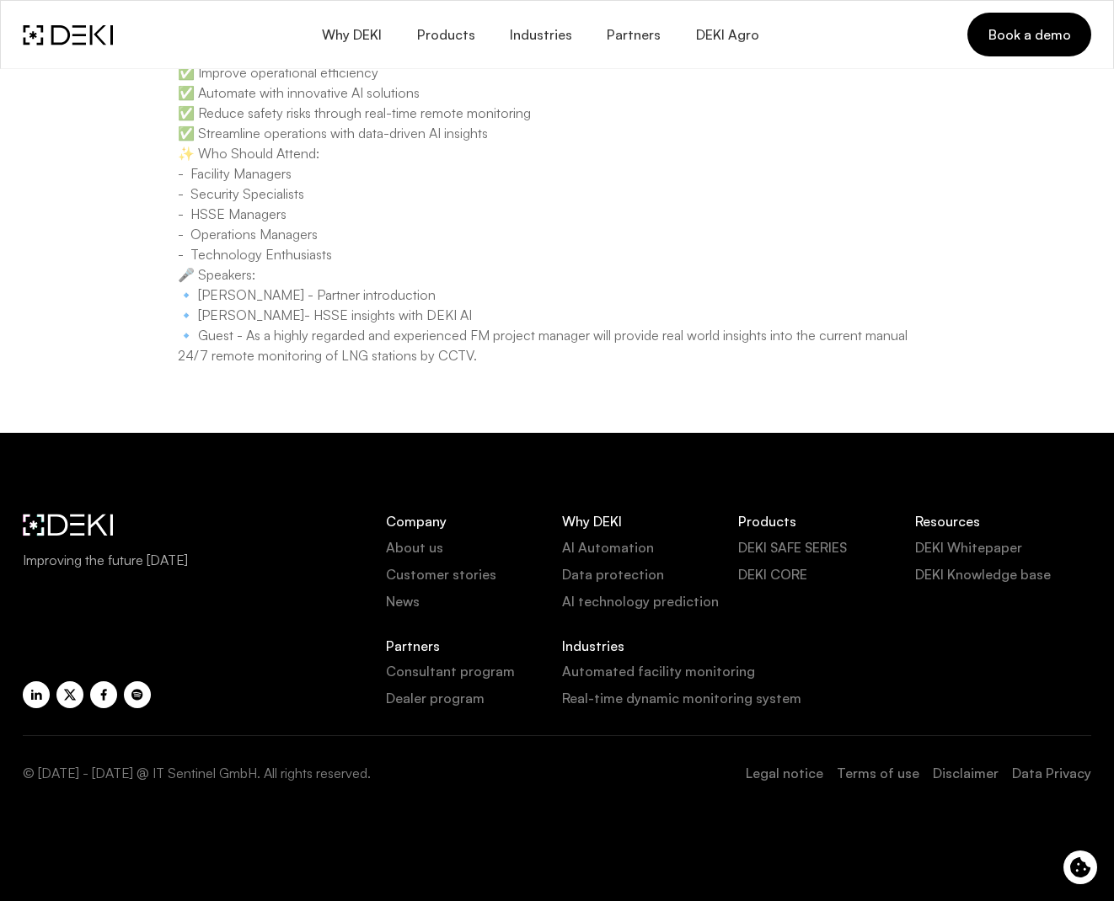
click at [105, 32] on img at bounding box center [68, 34] width 90 height 21
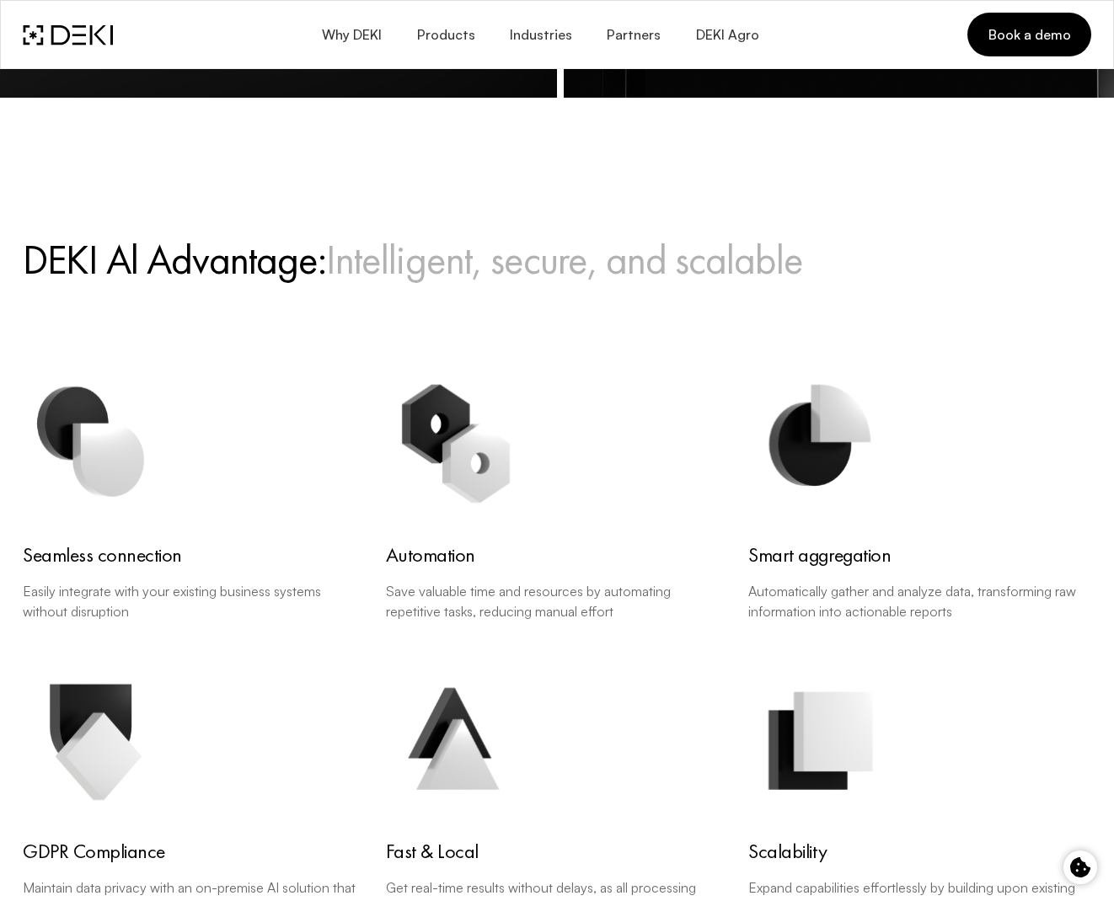
scroll to position [3219, 0]
